Goal: Information Seeking & Learning: Learn about a topic

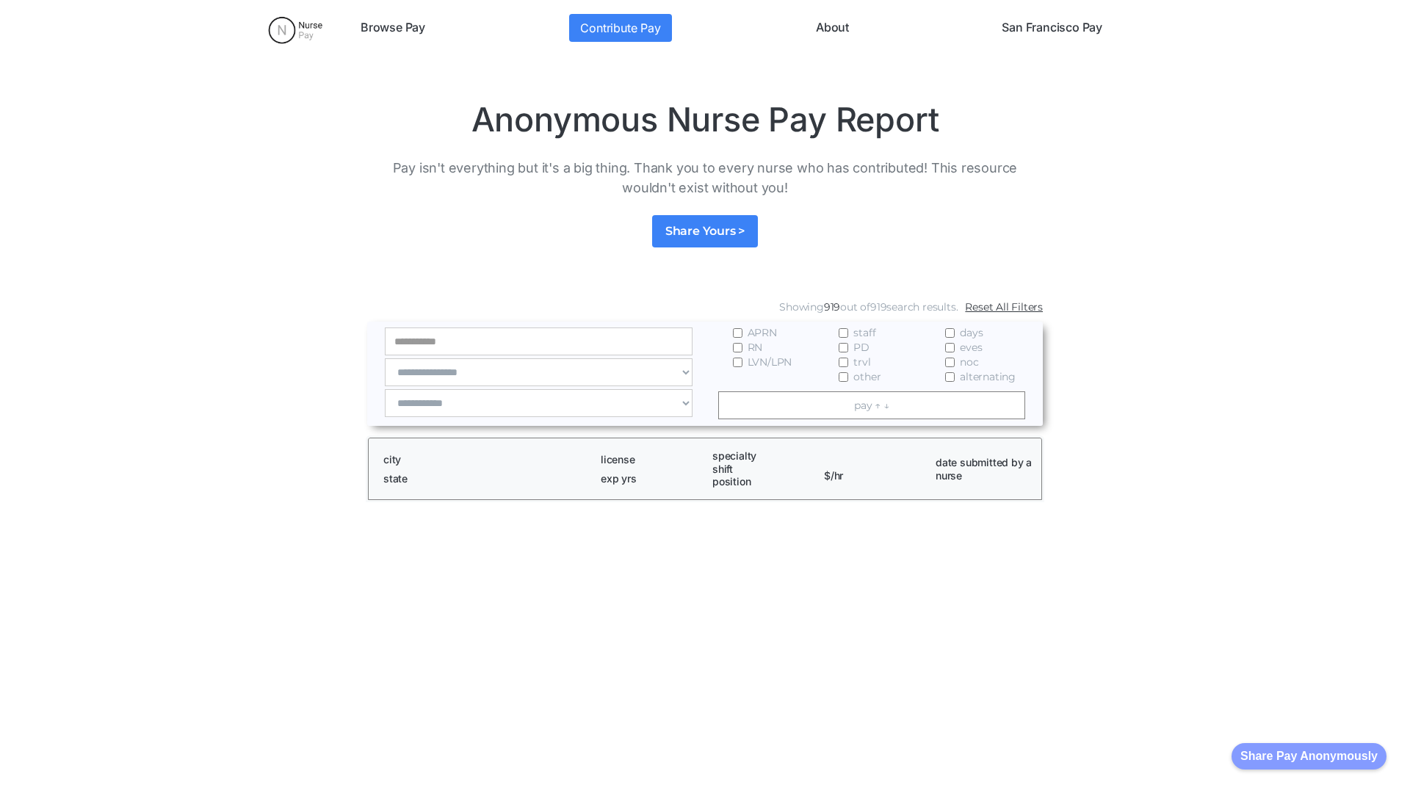
scroll to position [1999, 0]
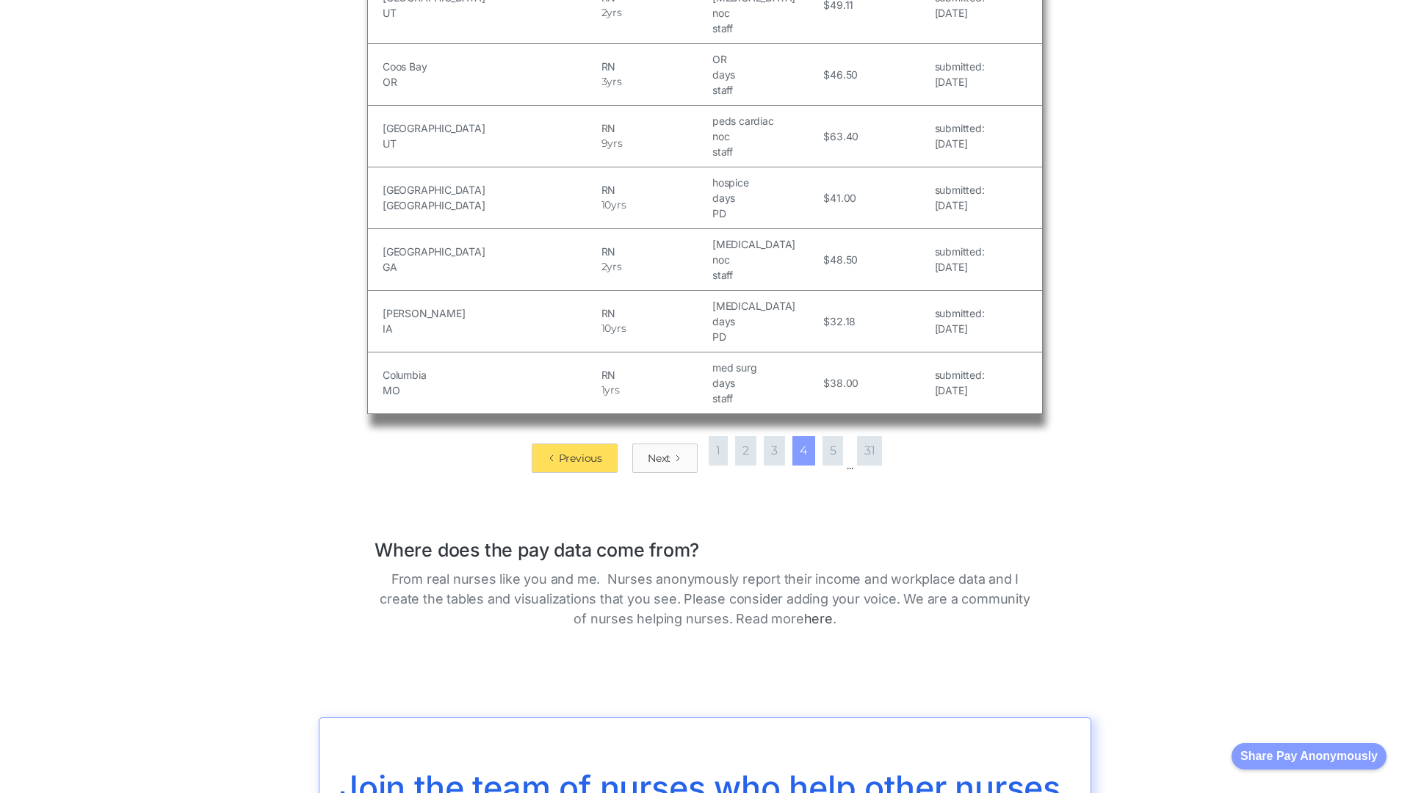
click at [660, 451] on div "Next" at bounding box center [659, 458] width 23 height 15
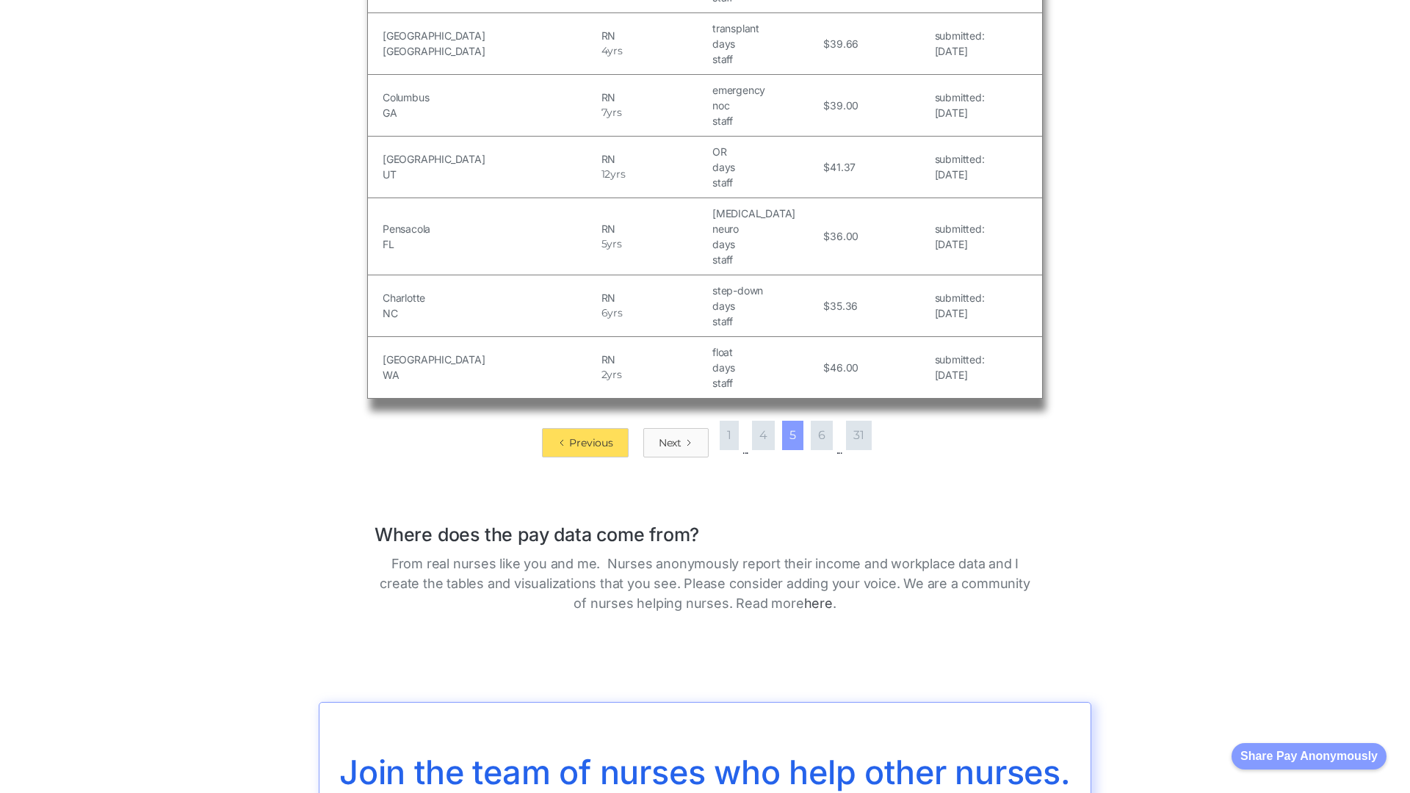
click at [670, 436] on div "Next" at bounding box center [670, 443] width 23 height 15
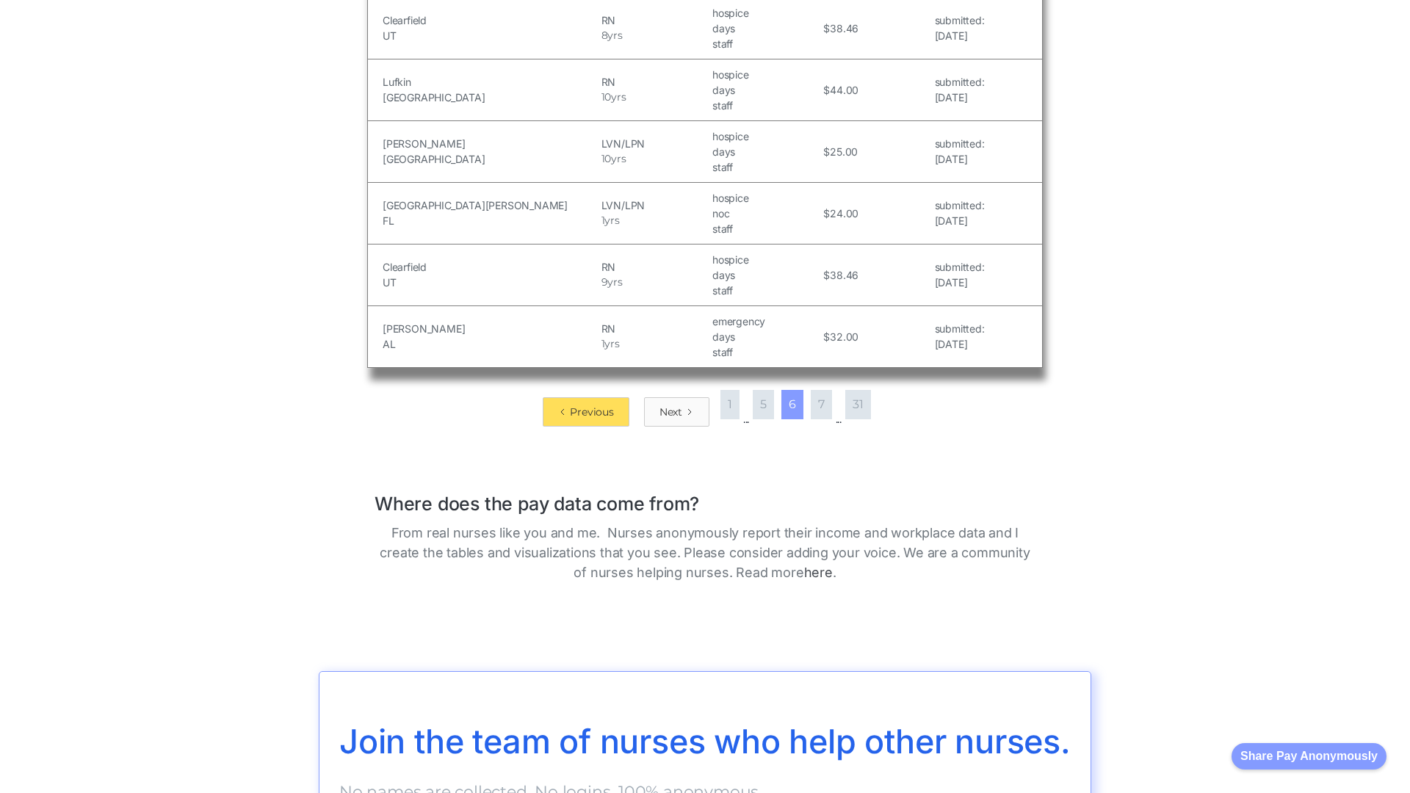
click at [670, 405] on div "Next" at bounding box center [671, 412] width 23 height 15
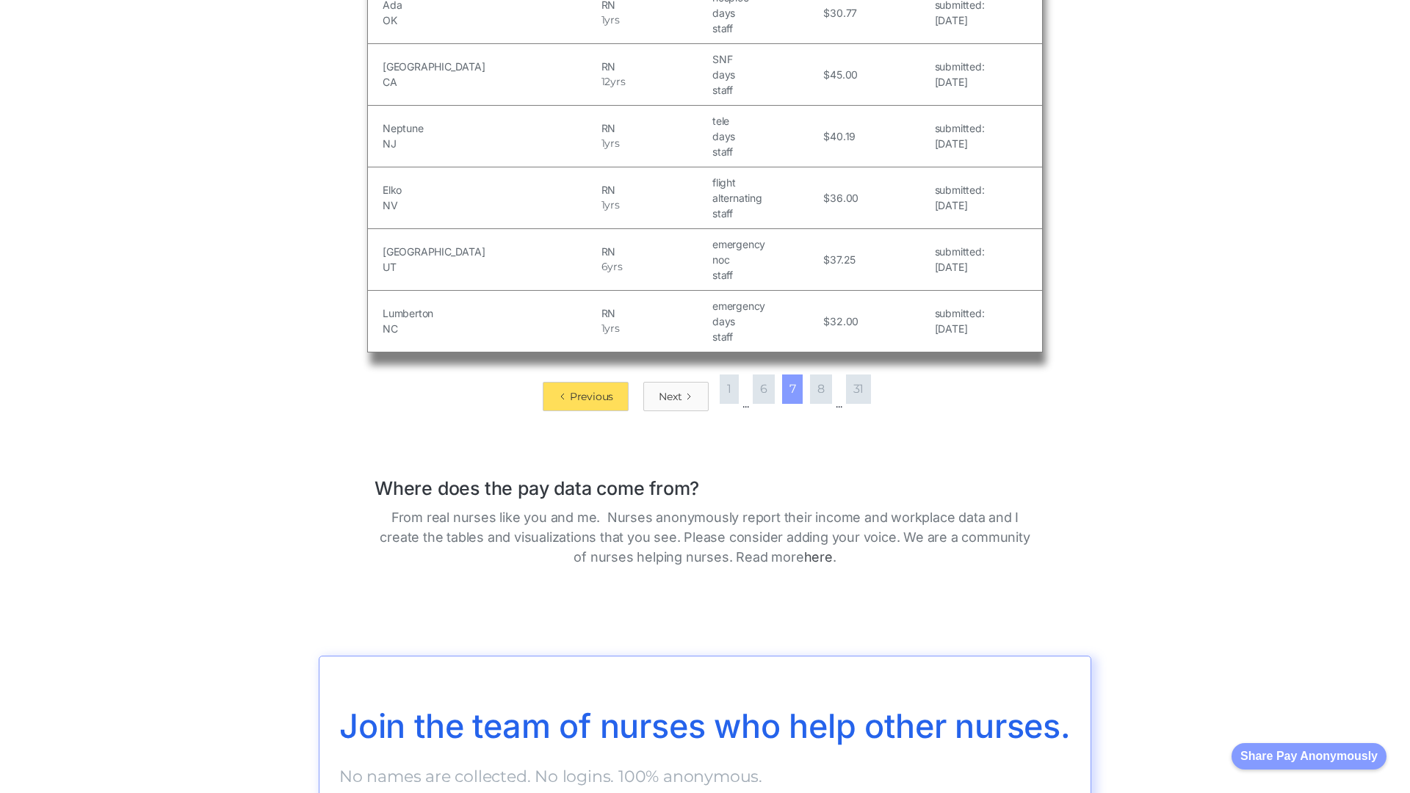
click at [670, 396] on div "Next" at bounding box center [670, 396] width 23 height 15
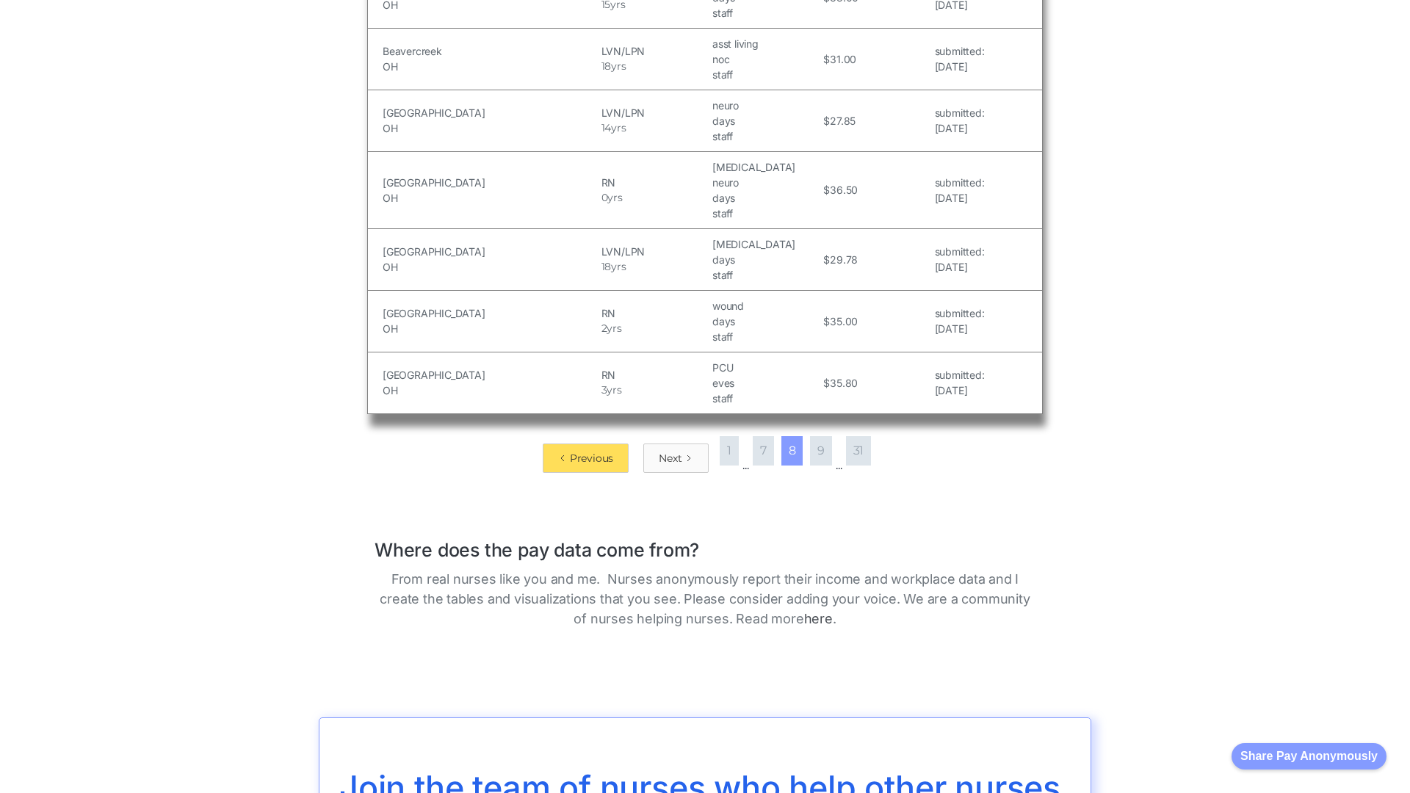
click at [670, 451] on div "Next" at bounding box center [670, 458] width 23 height 15
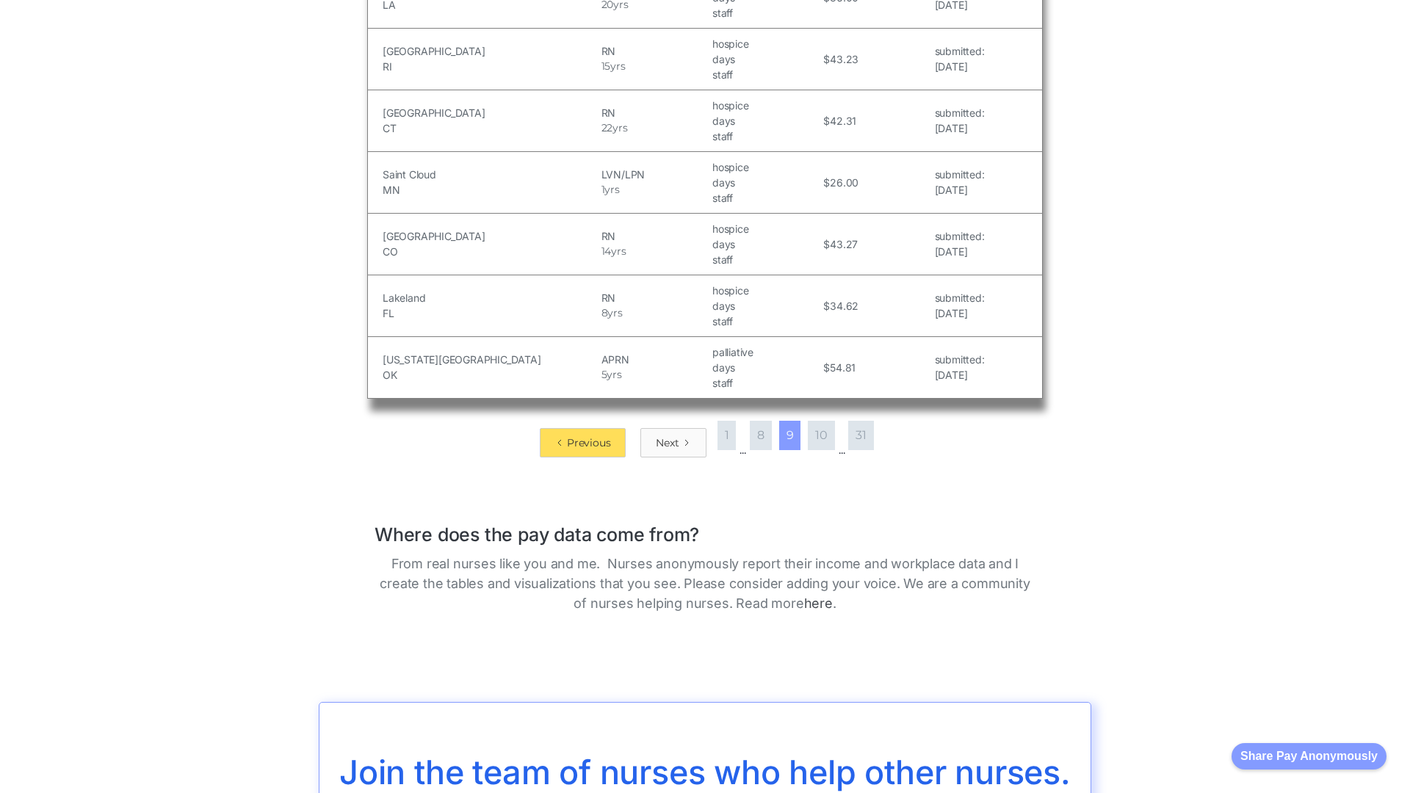
click at [667, 436] on div "Next" at bounding box center [667, 443] width 23 height 15
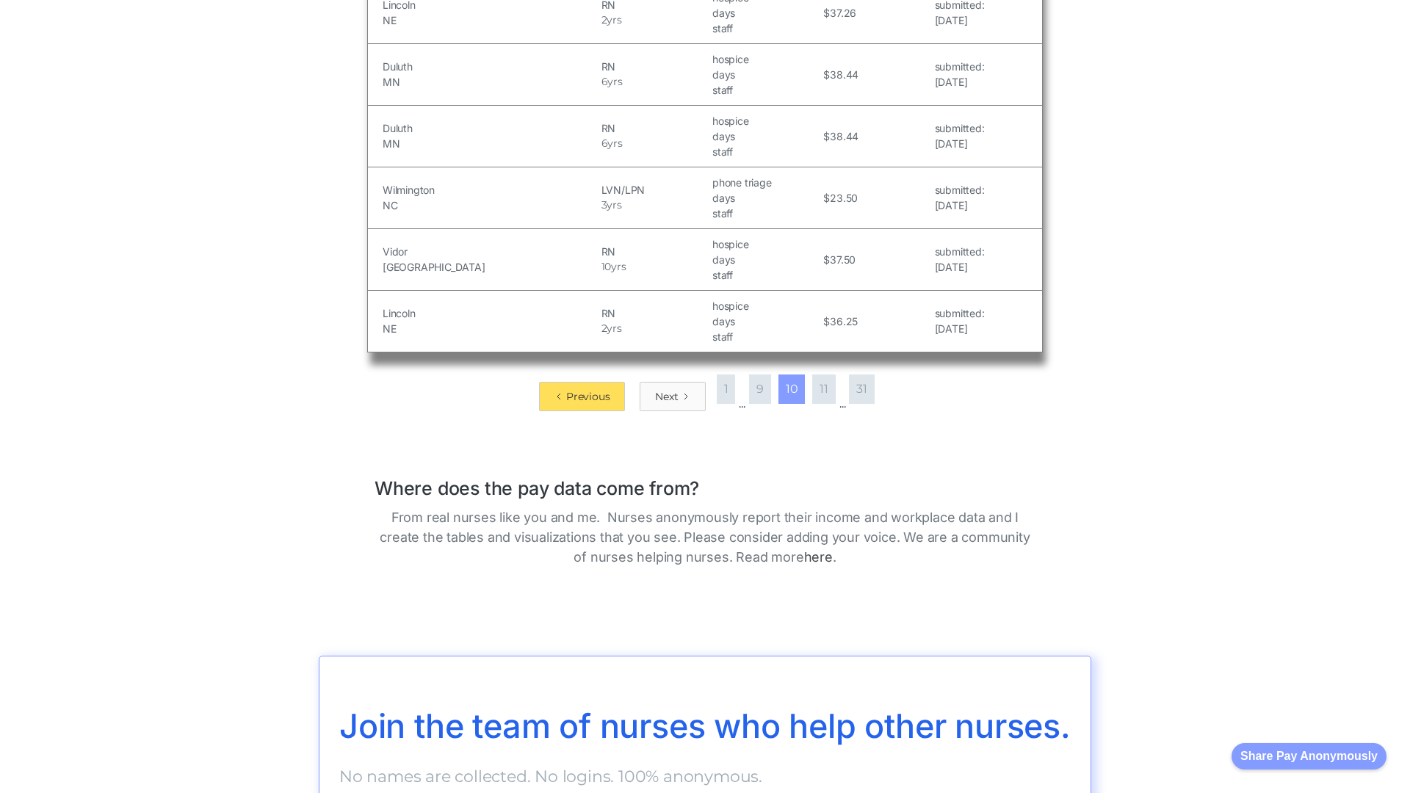
click at [664, 396] on div "Next" at bounding box center [666, 396] width 23 height 15
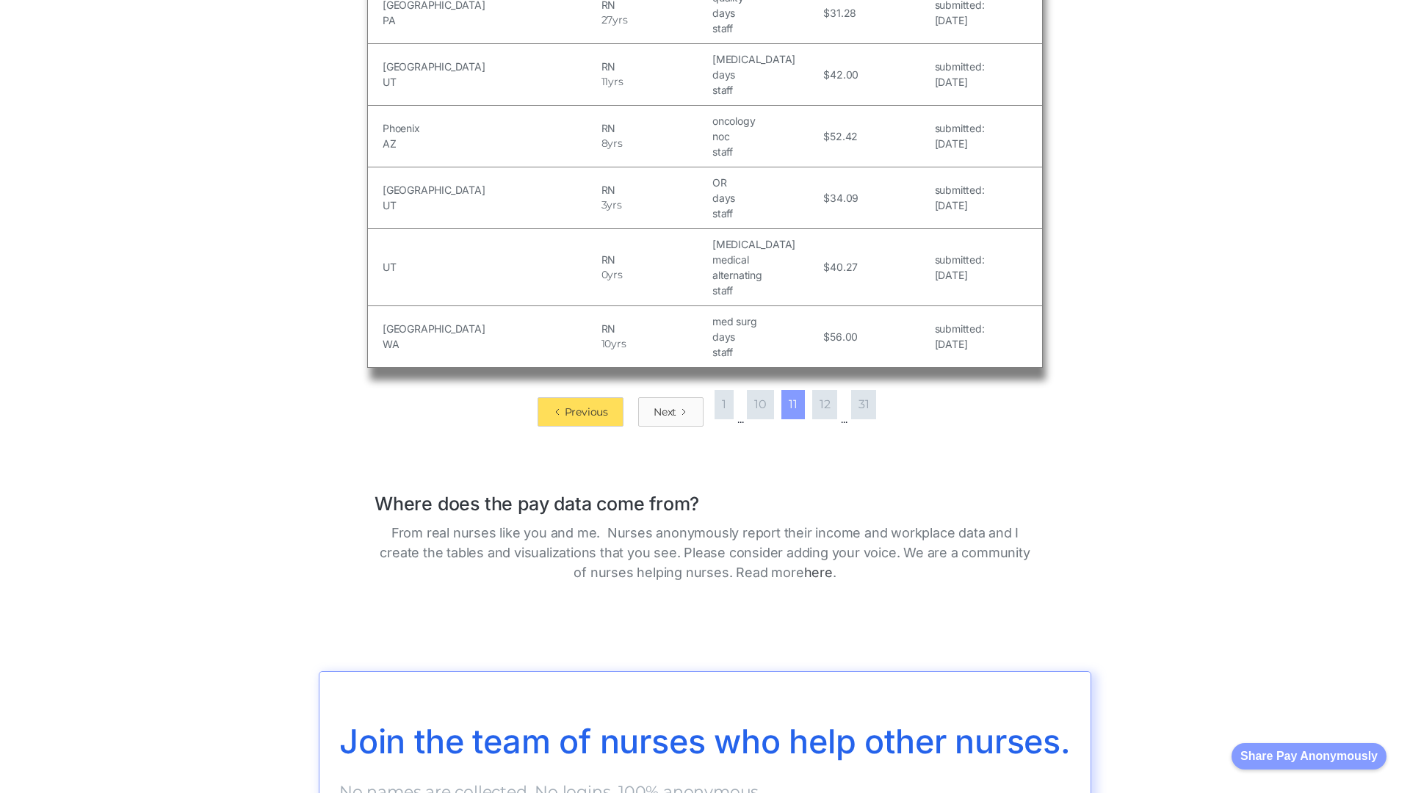
click at [660, 405] on div "Next" at bounding box center [665, 412] width 23 height 15
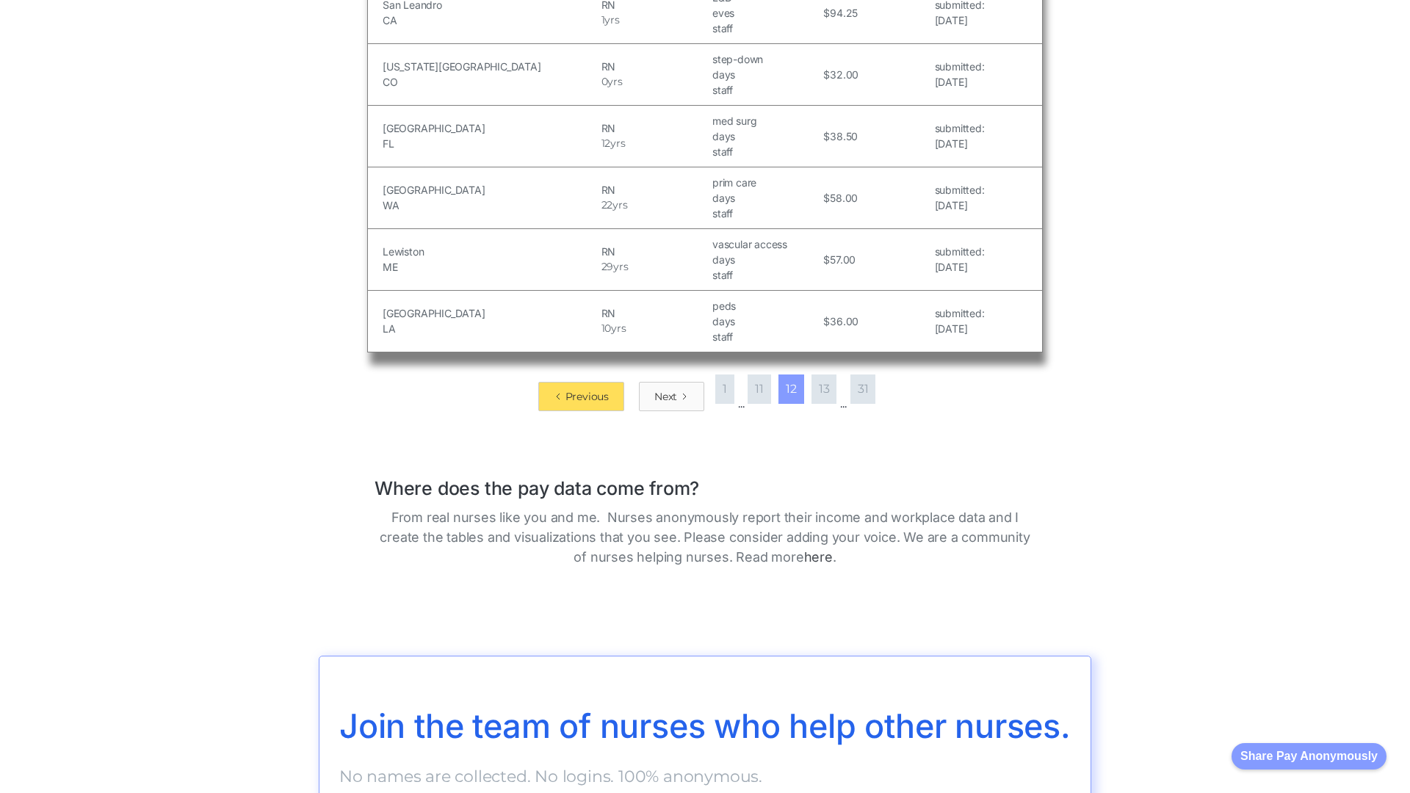
click at [660, 396] on div "Next" at bounding box center [665, 396] width 23 height 15
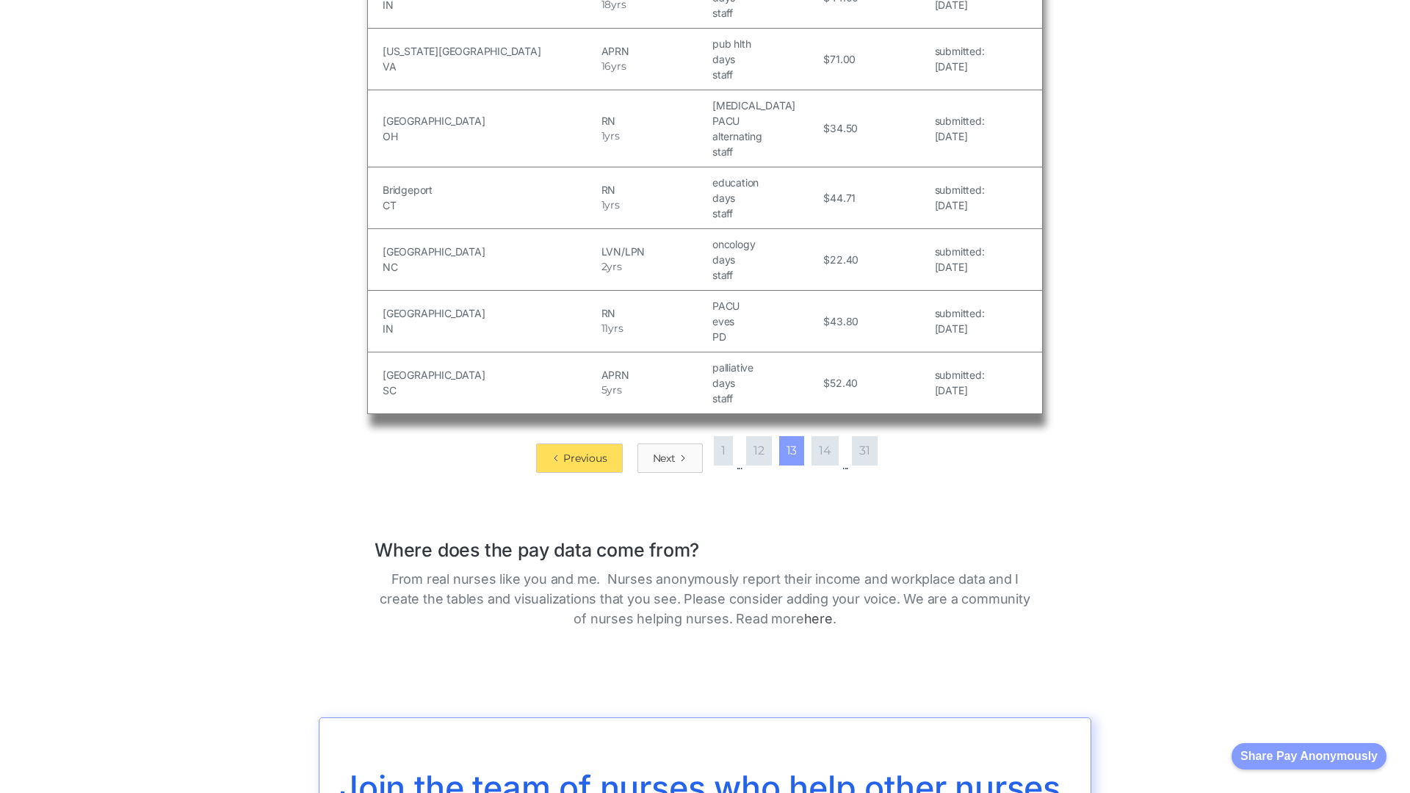
click at [660, 451] on div "Next" at bounding box center [664, 458] width 23 height 15
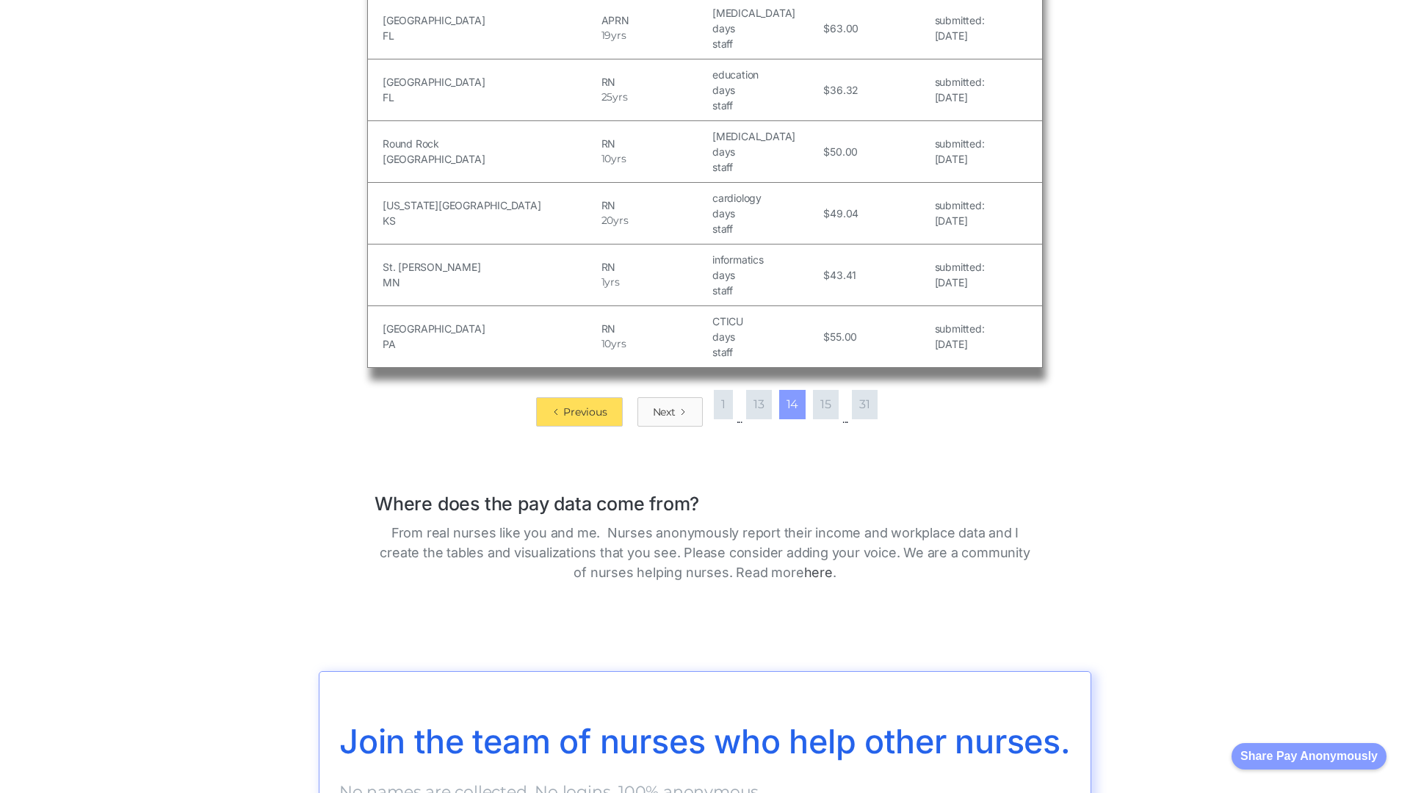
click at [660, 405] on div "Next" at bounding box center [664, 412] width 23 height 15
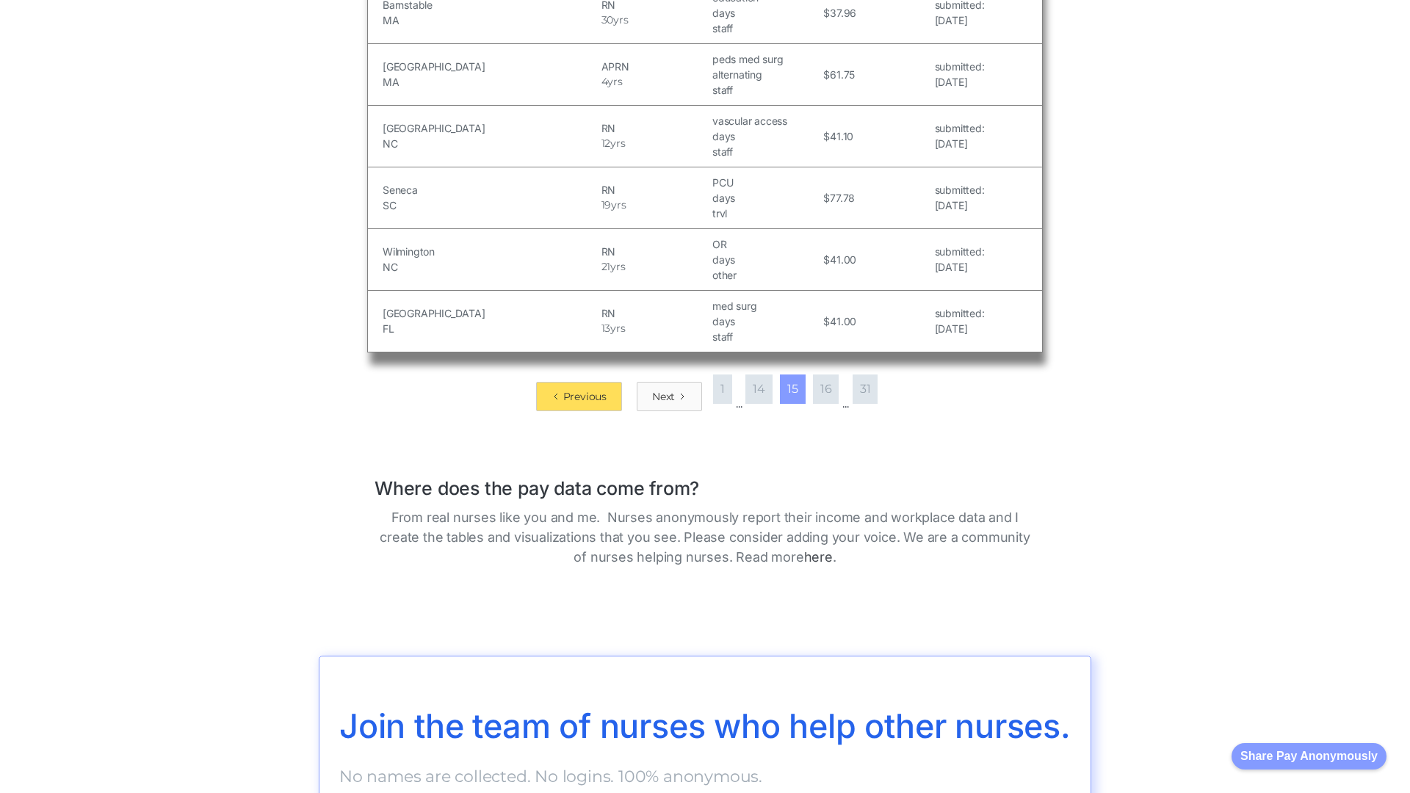
click at [660, 389] on div "Next" at bounding box center [663, 396] width 23 height 15
click at [660, 396] on div "Next" at bounding box center [664, 396] width 23 height 15
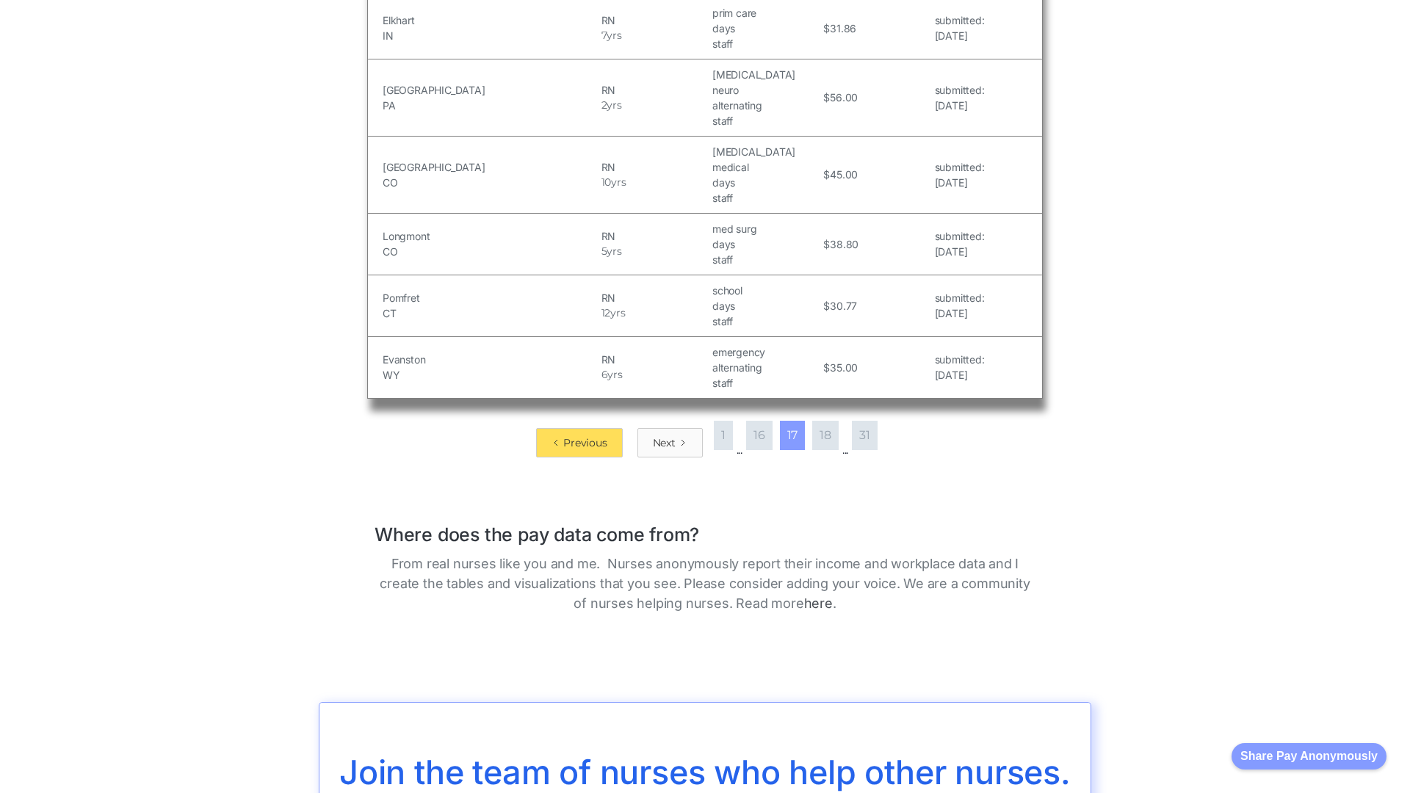
click at [660, 436] on div "Next" at bounding box center [664, 443] width 23 height 15
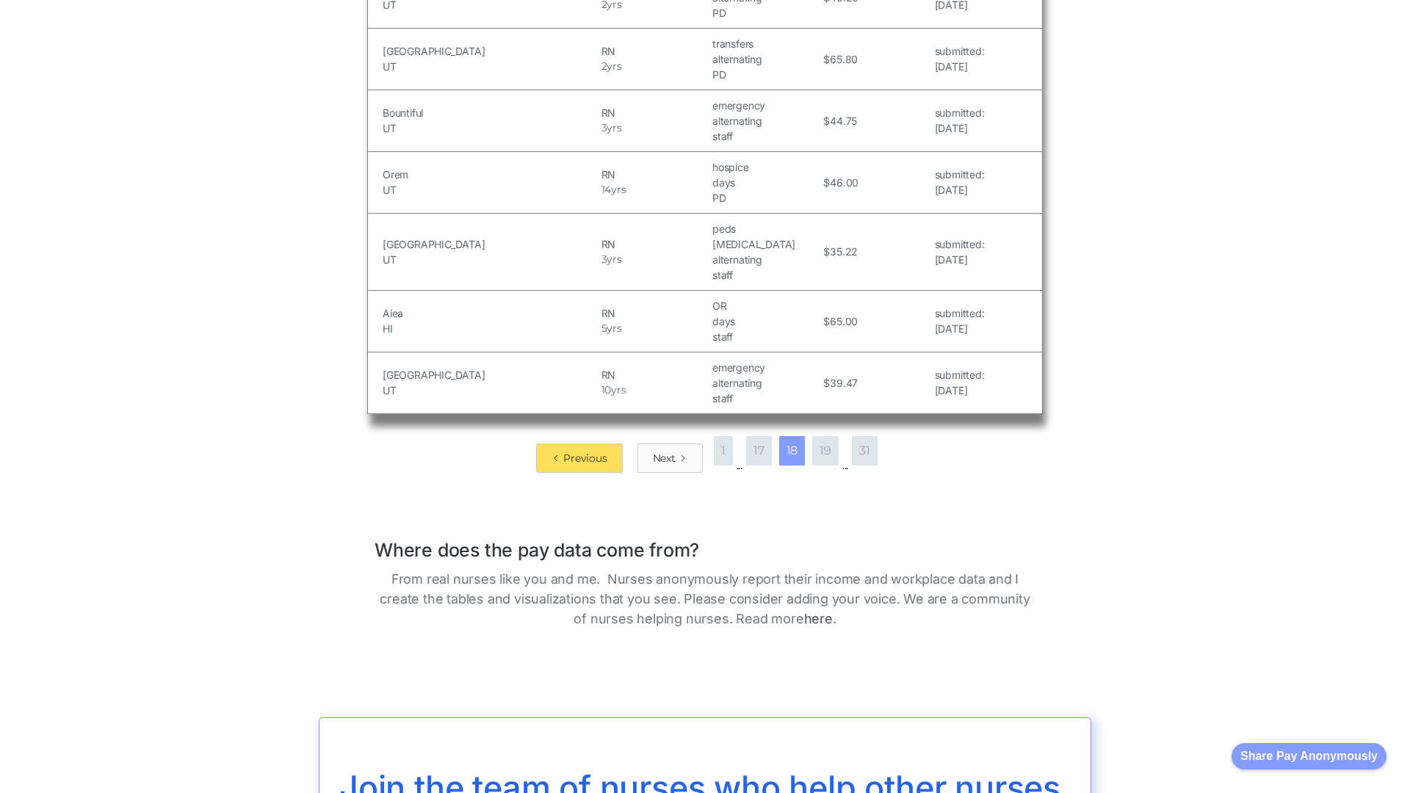
click at [660, 451] on div "Next" at bounding box center [664, 458] width 23 height 15
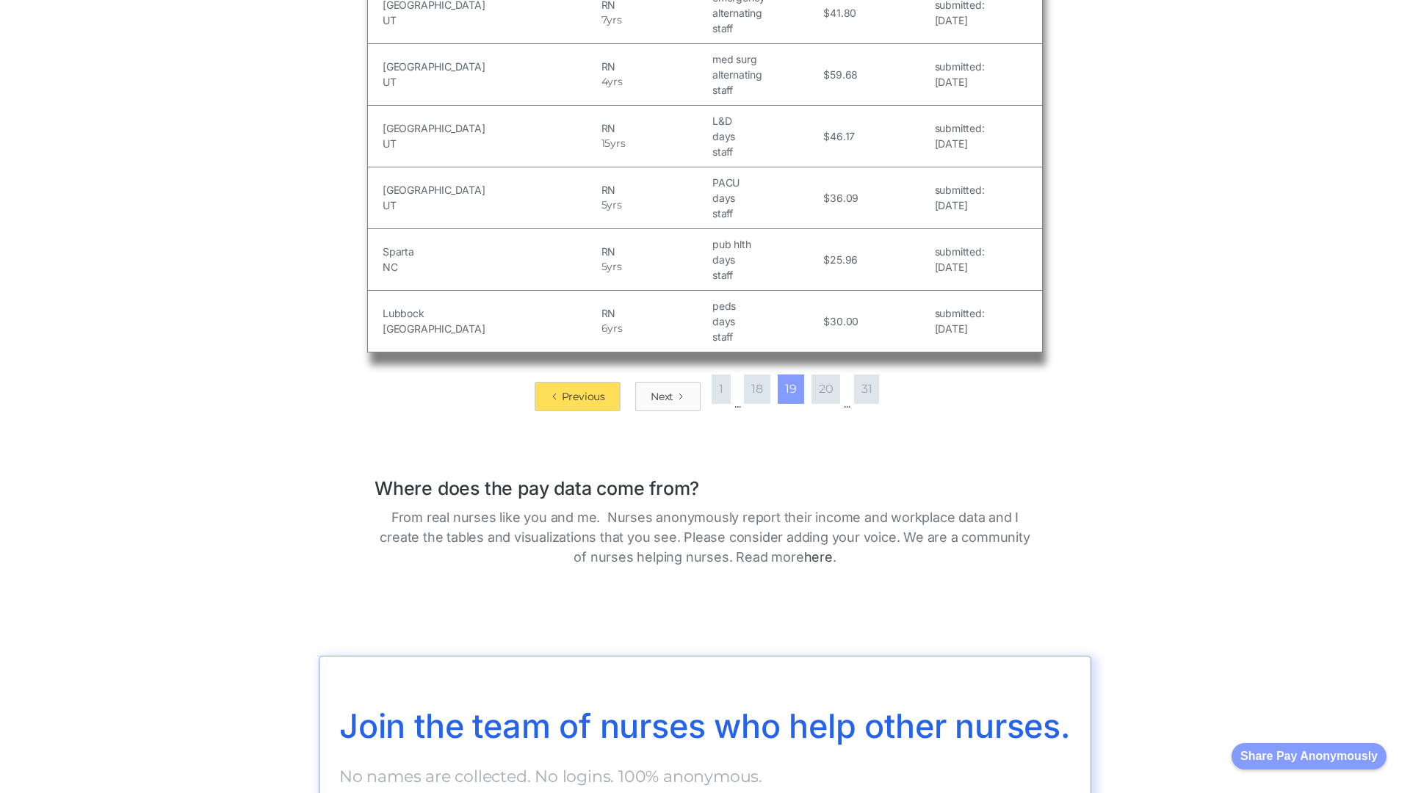
click at [660, 389] on div "Next" at bounding box center [662, 396] width 23 height 15
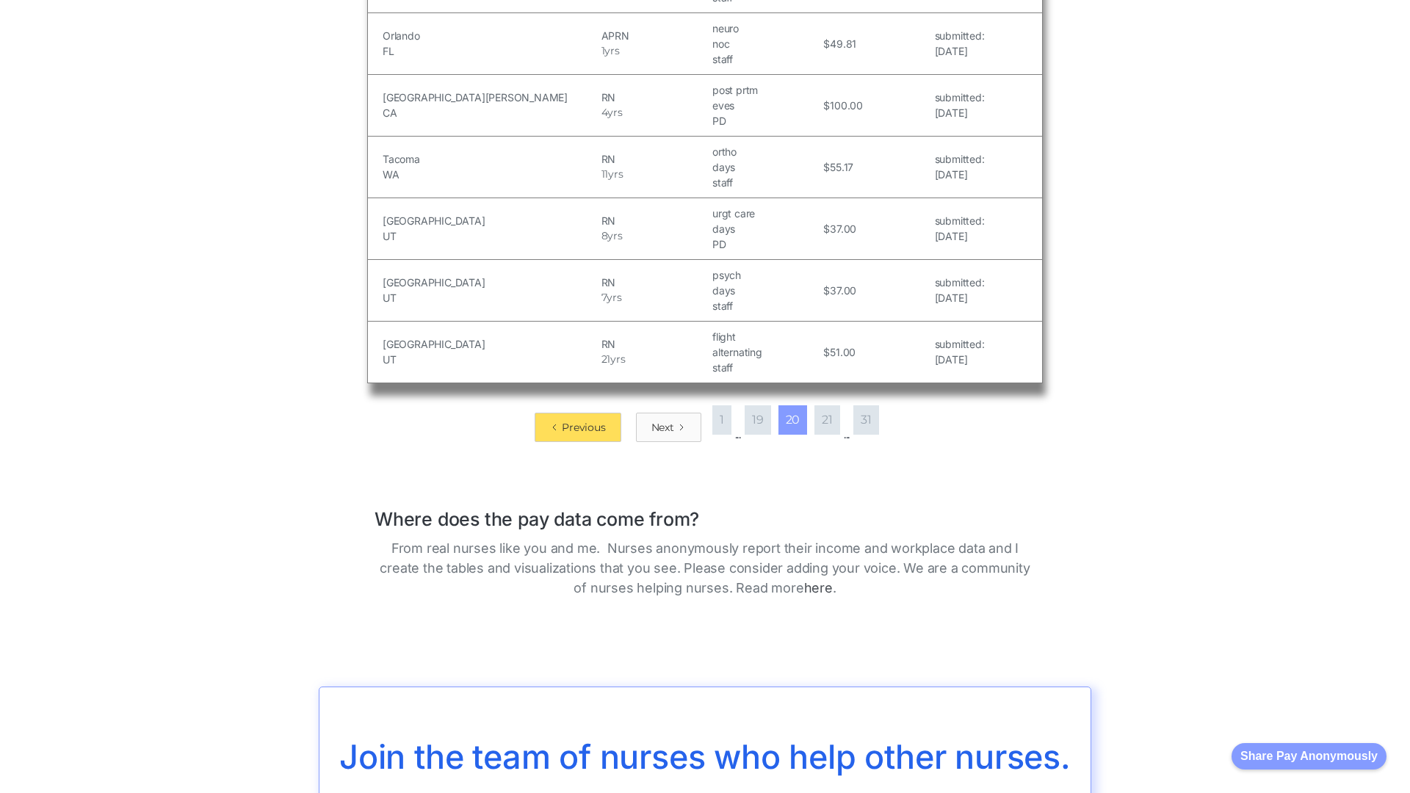
click at [660, 420] on div "Next" at bounding box center [663, 427] width 23 height 15
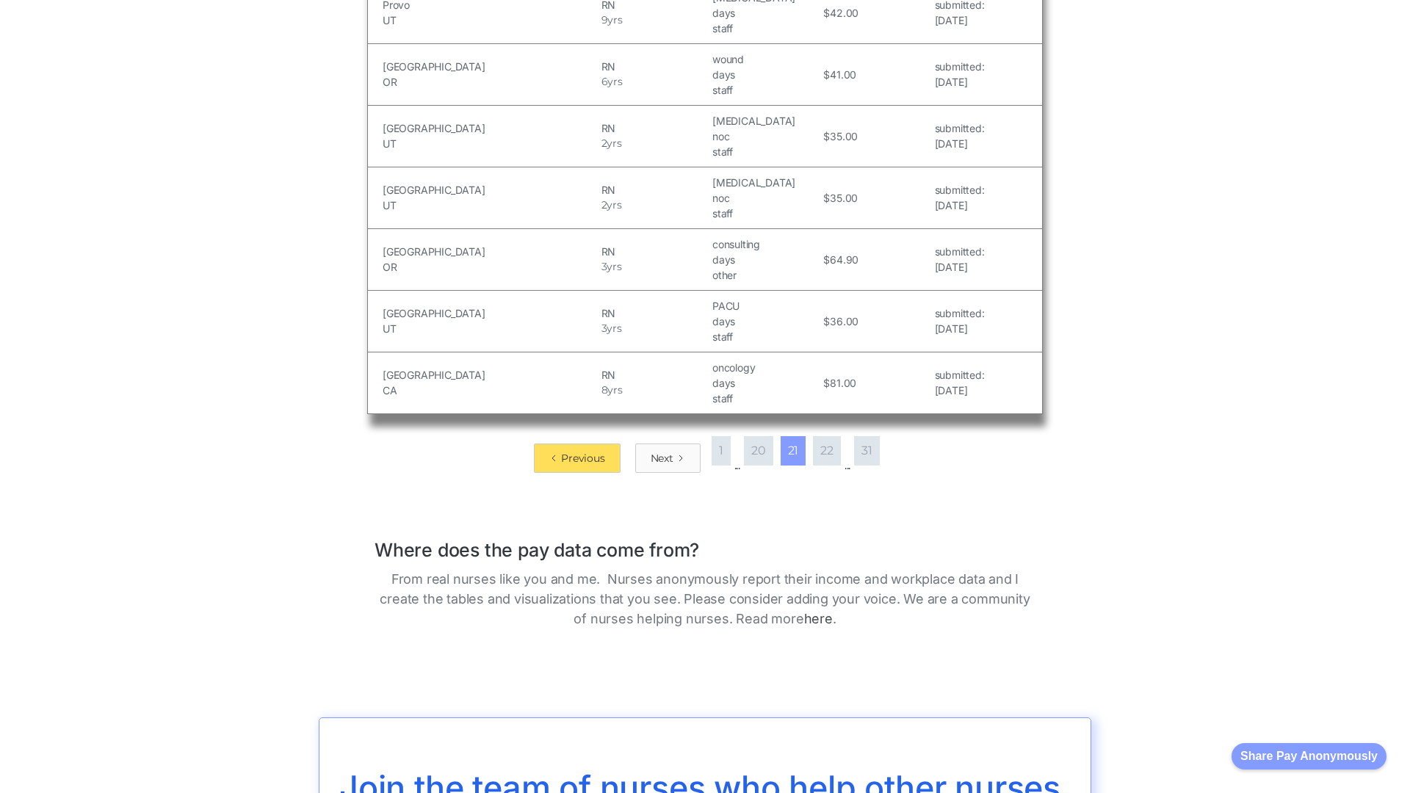
click at [660, 451] on div "Next" at bounding box center [662, 458] width 23 height 15
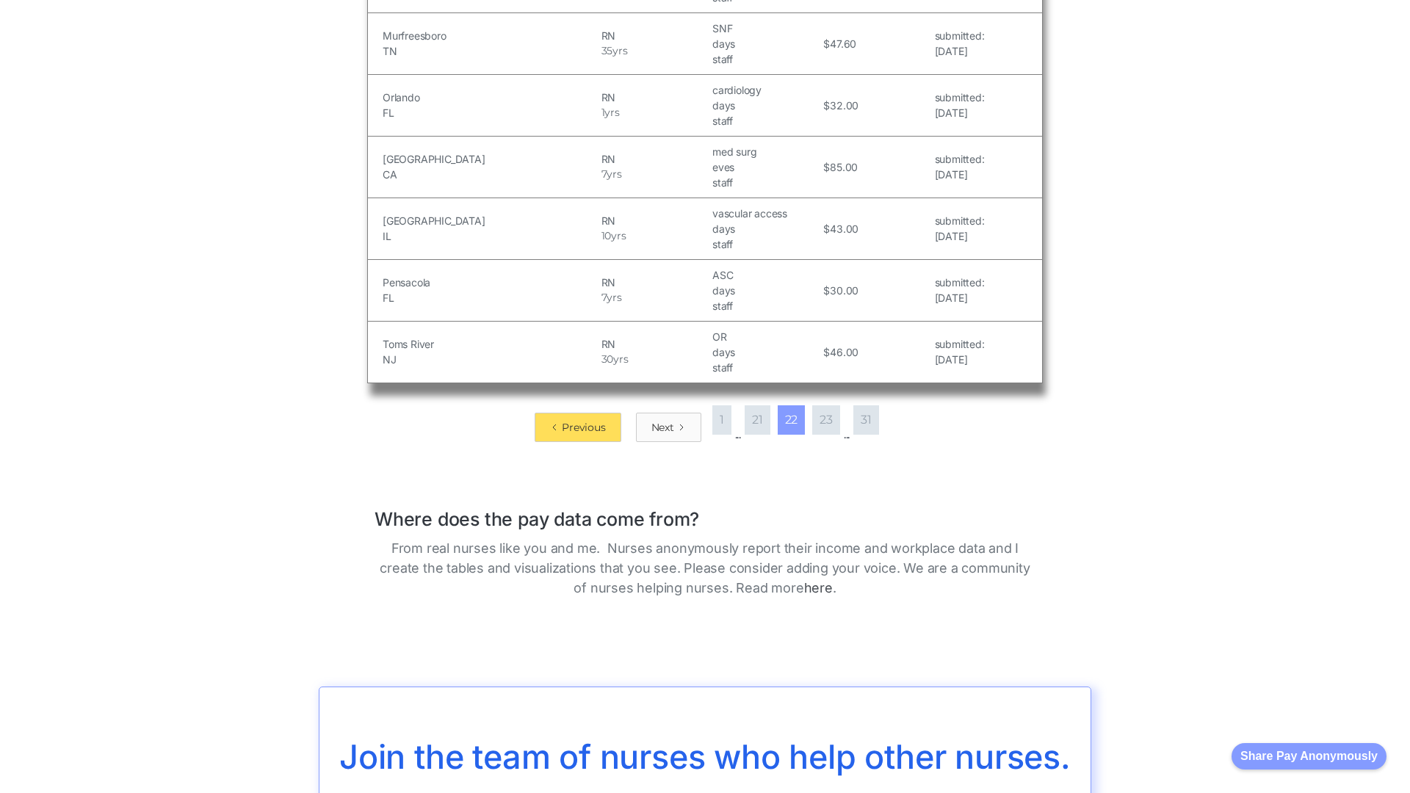
click at [660, 420] on div "Next" at bounding box center [663, 427] width 23 height 15
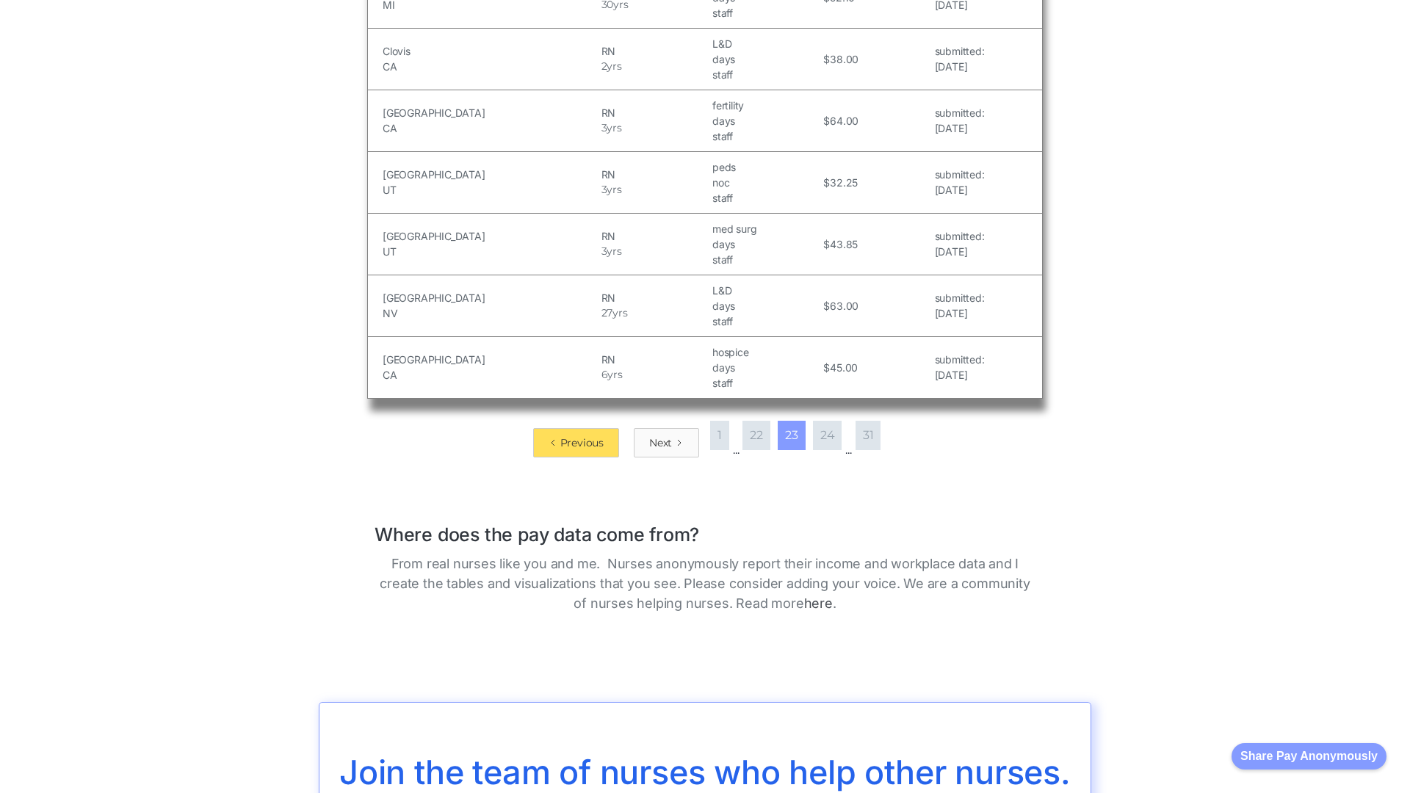
click at [660, 436] on div "Next" at bounding box center [660, 443] width 23 height 15
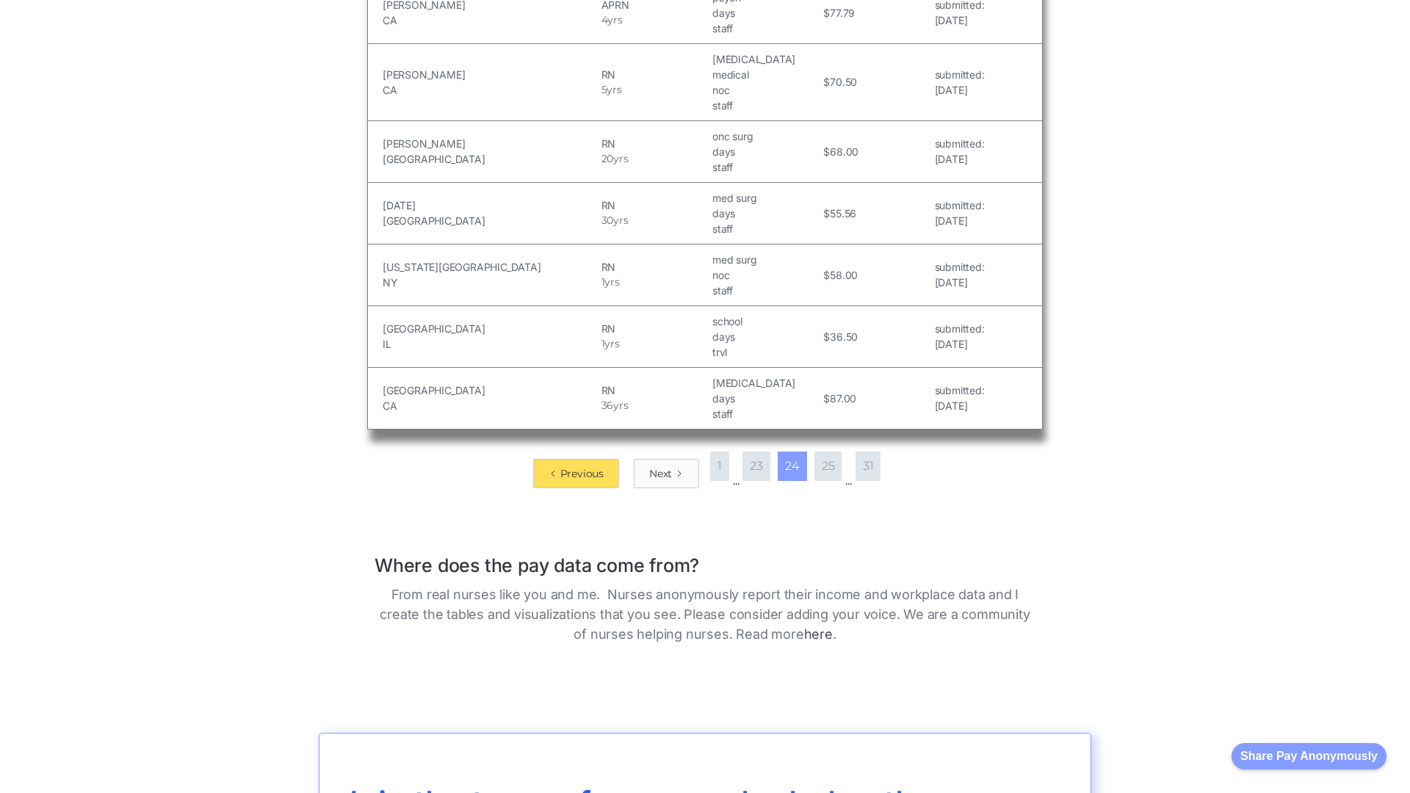
click at [660, 466] on div "Next" at bounding box center [660, 473] width 23 height 15
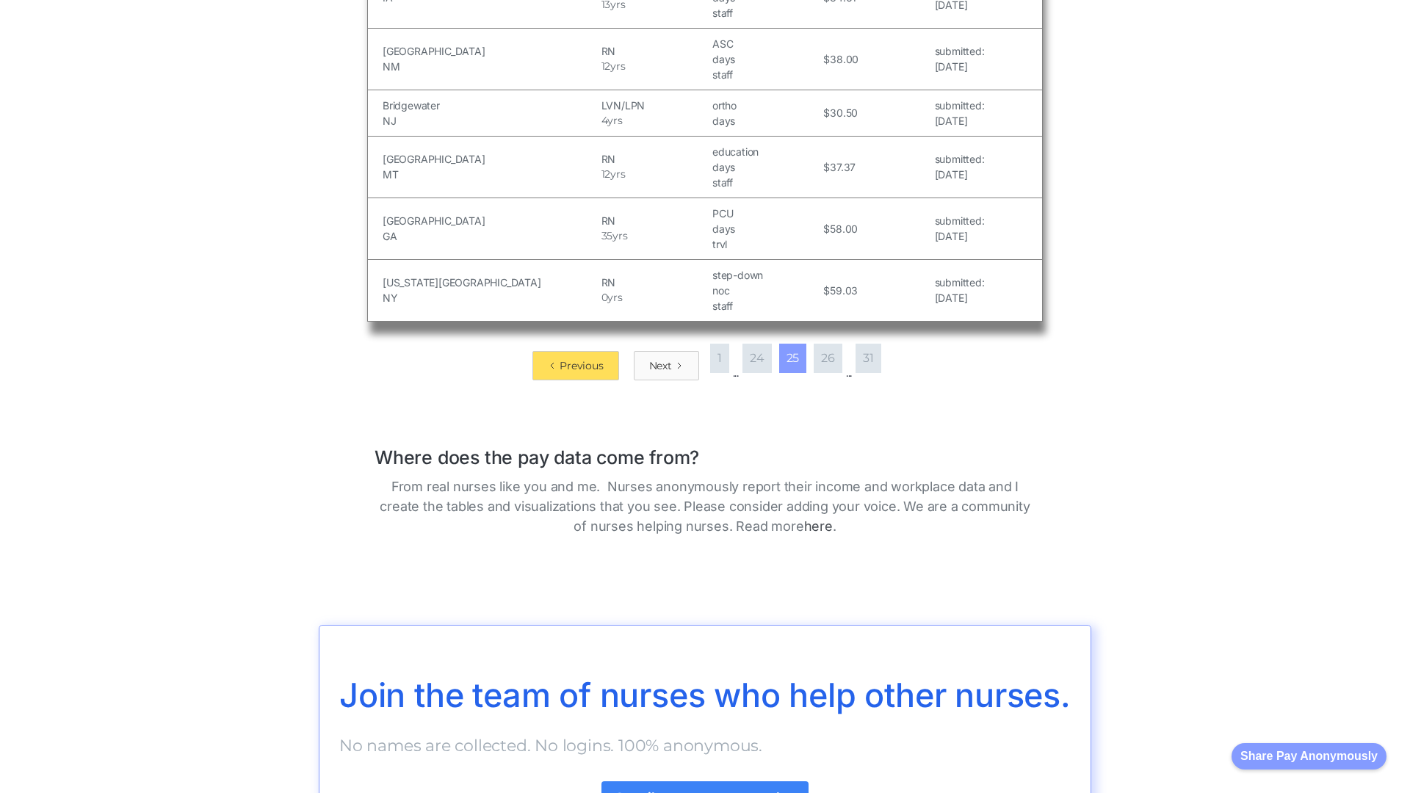
click at [660, 365] on div "Next" at bounding box center [660, 365] width 23 height 15
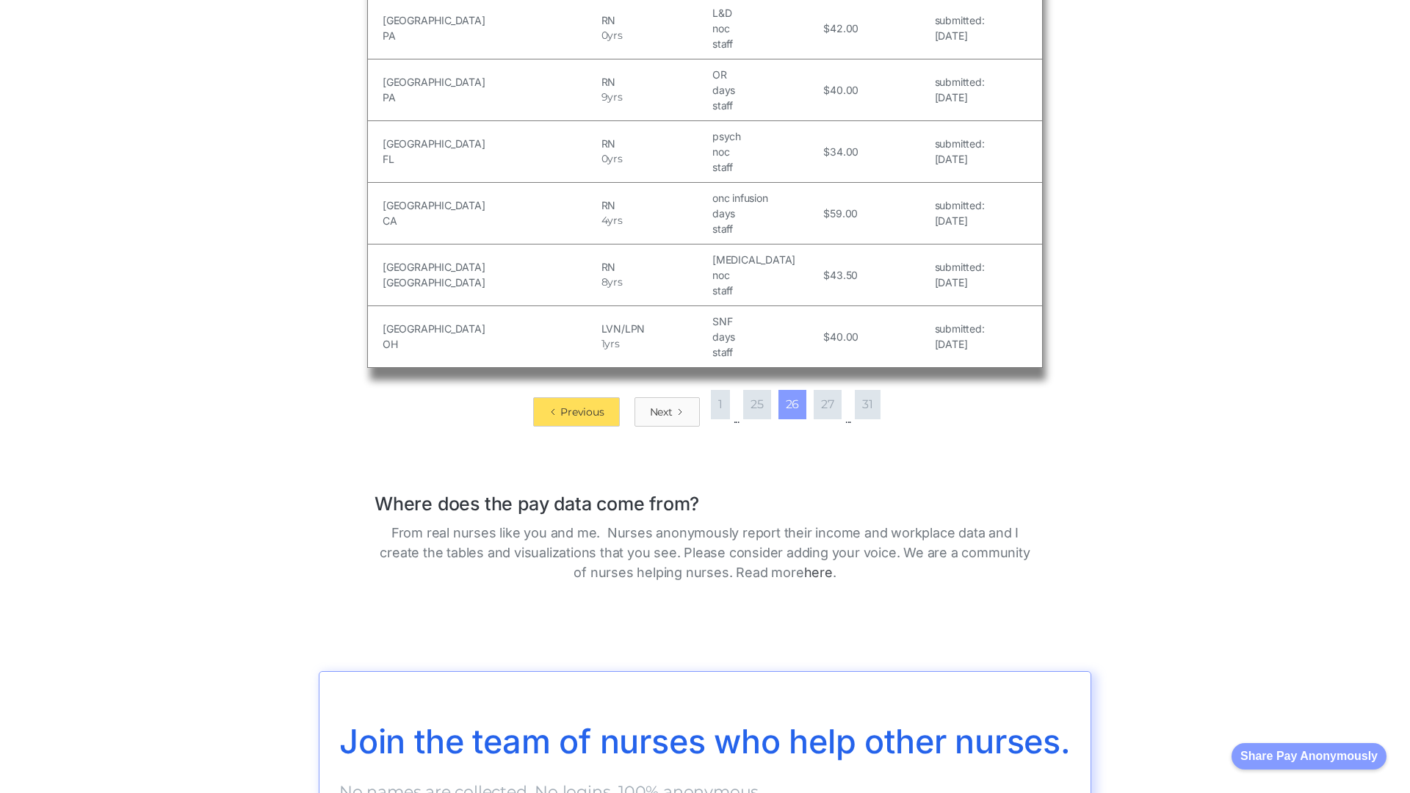
click at [660, 405] on div "Next" at bounding box center [661, 412] width 23 height 15
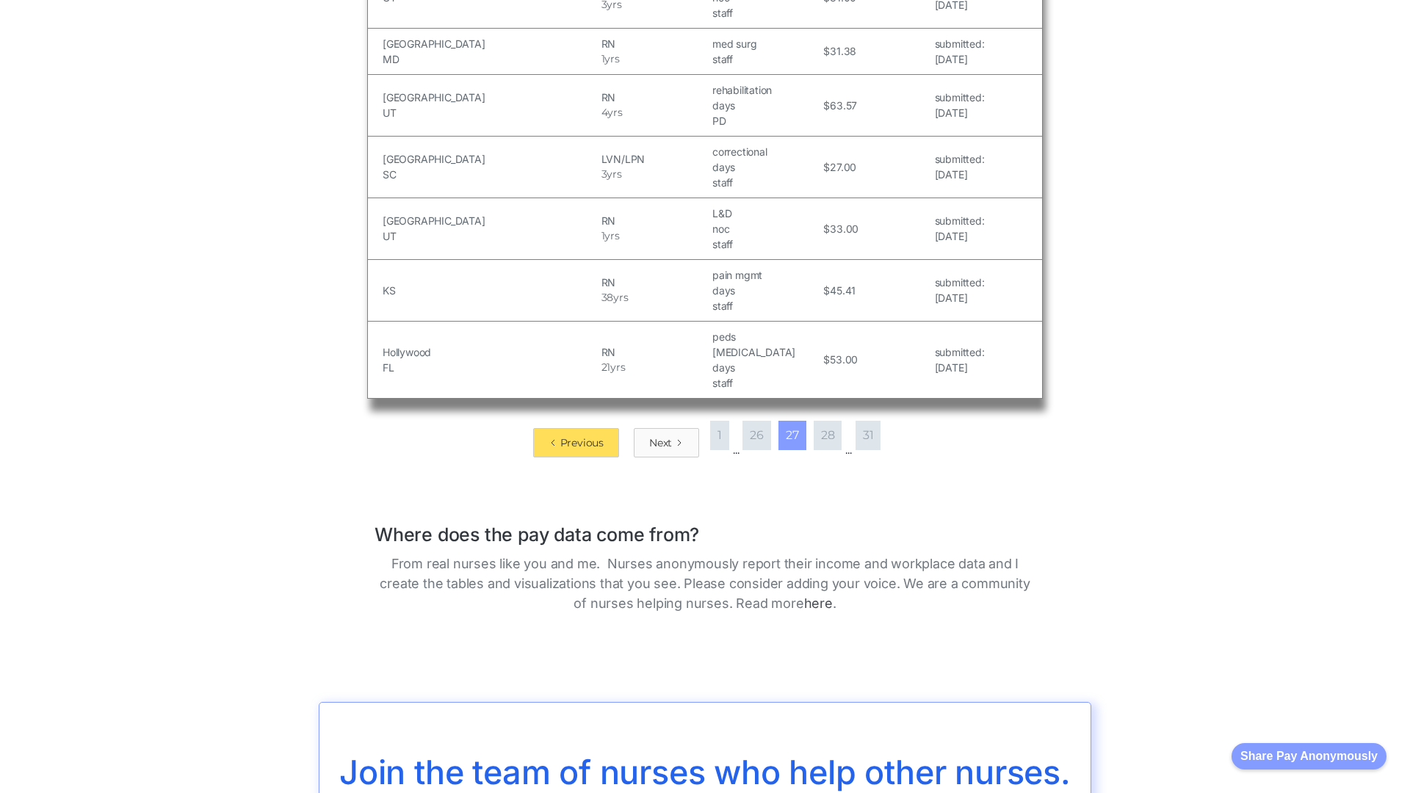
click at [660, 436] on div "Next" at bounding box center [660, 443] width 23 height 15
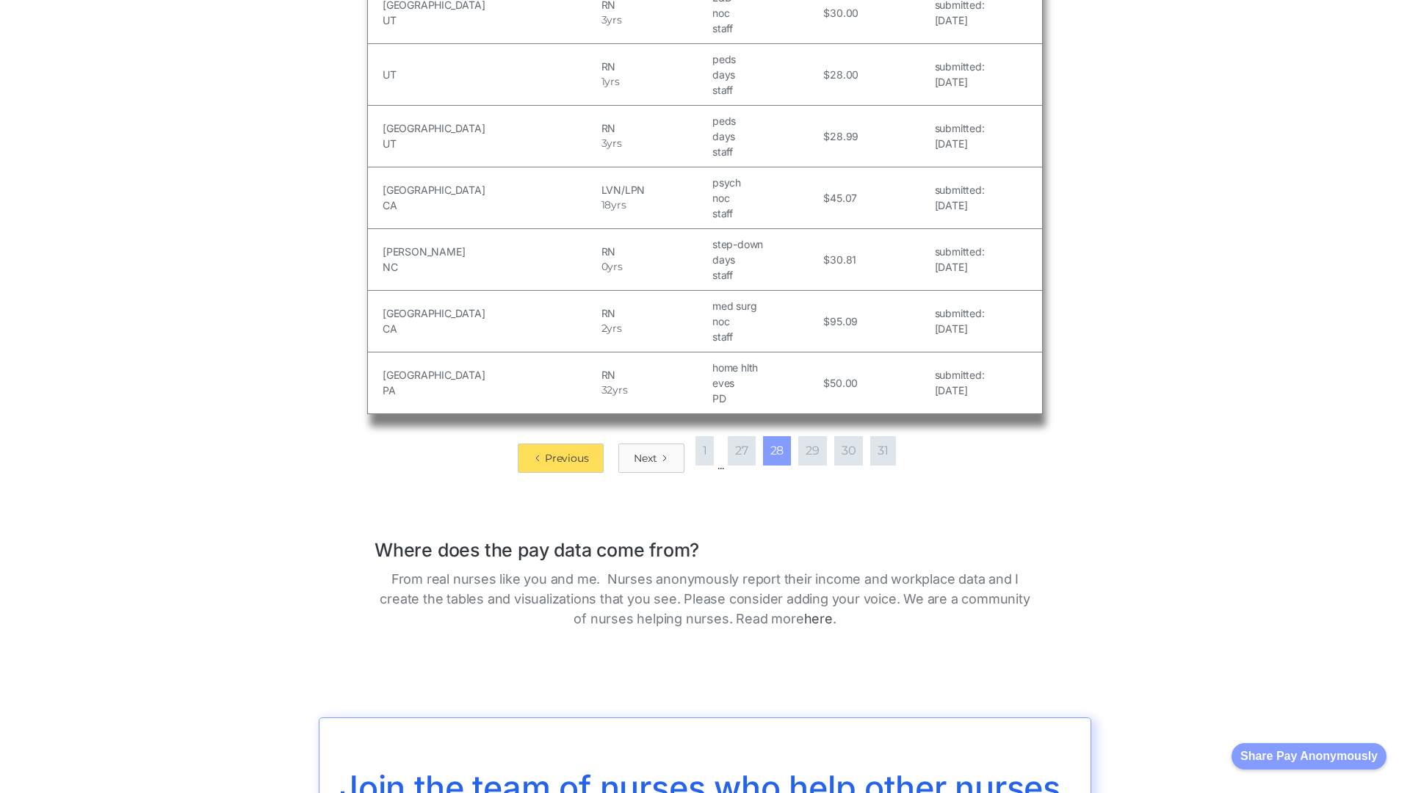
click at [647, 451] on div "Next" at bounding box center [645, 458] width 23 height 15
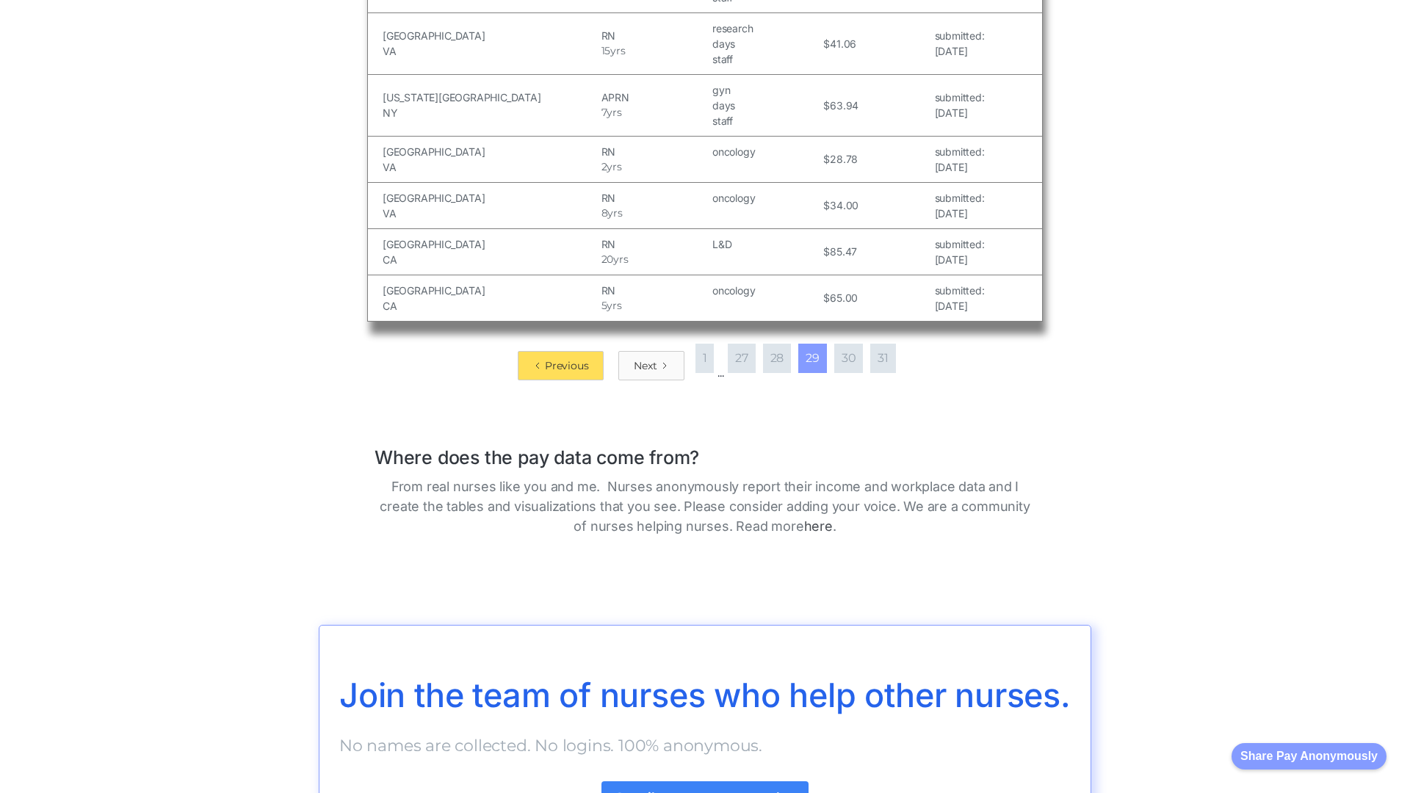
scroll to position [2336, 0]
